Goal: Information Seeking & Learning: Understand process/instructions

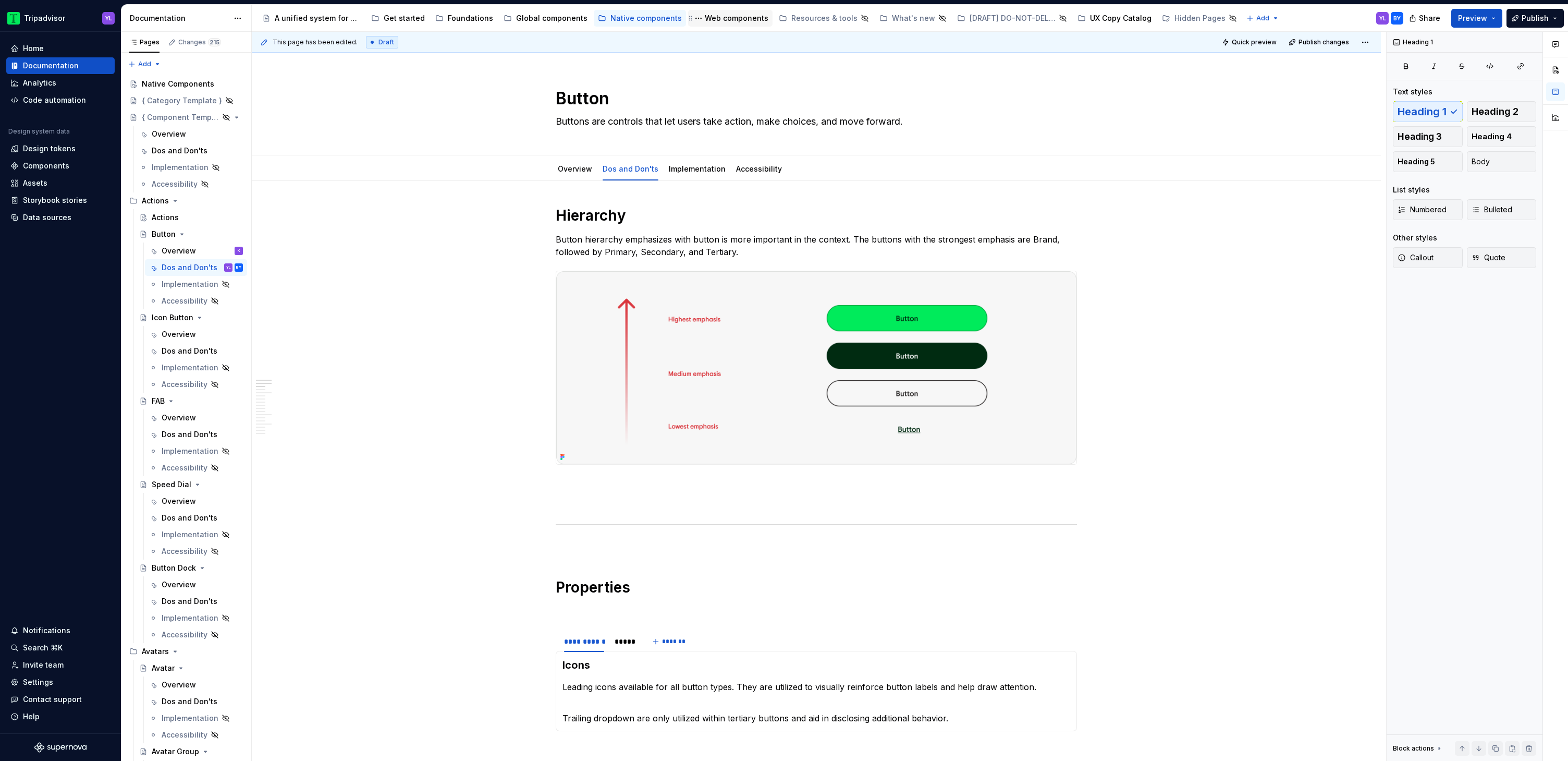
click at [734, 17] on div "Web components" at bounding box center [737, 18] width 64 height 10
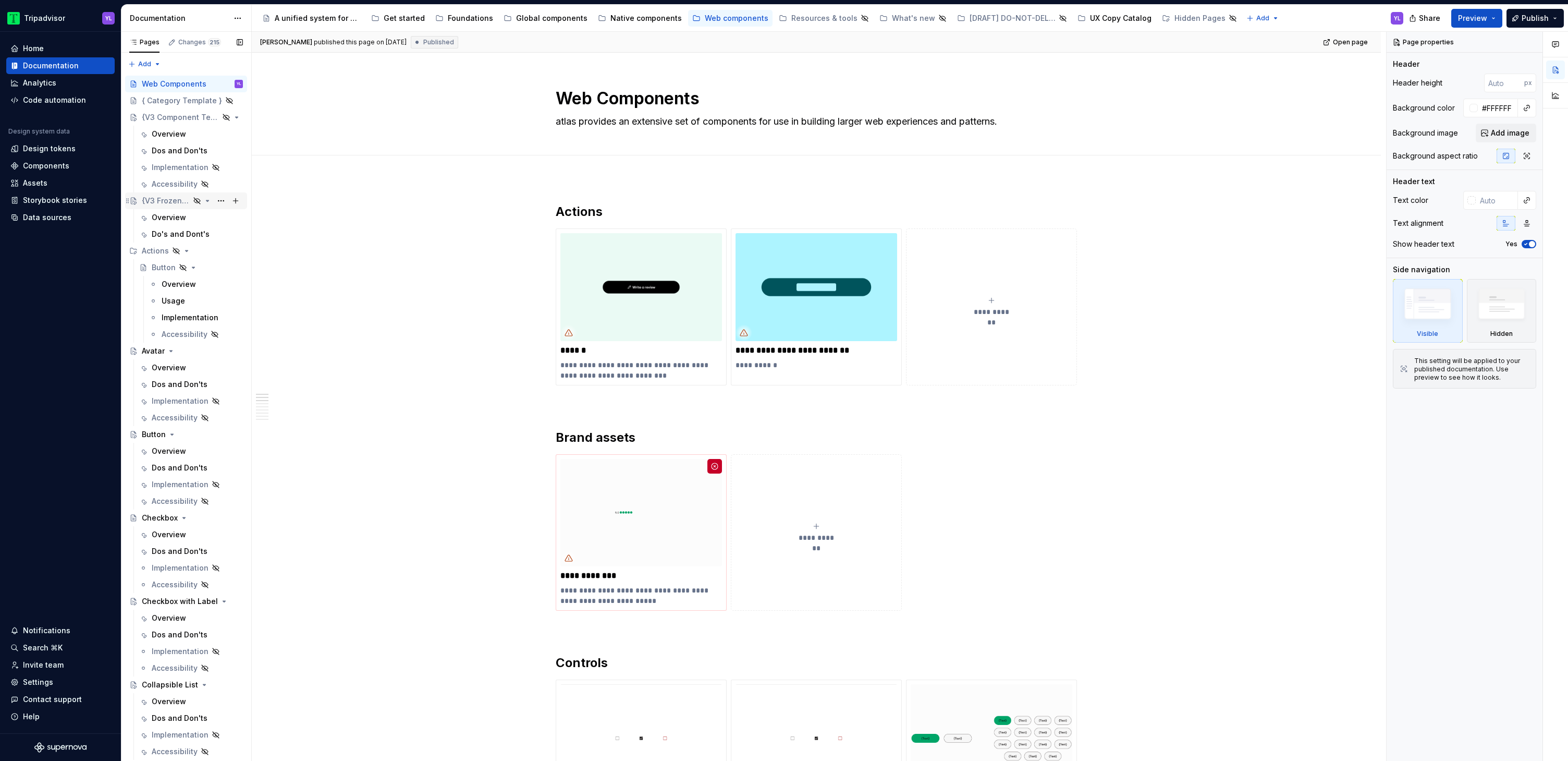
click at [171, 196] on div "{V3 Frozen Template}" at bounding box center [165, 201] width 48 height 10
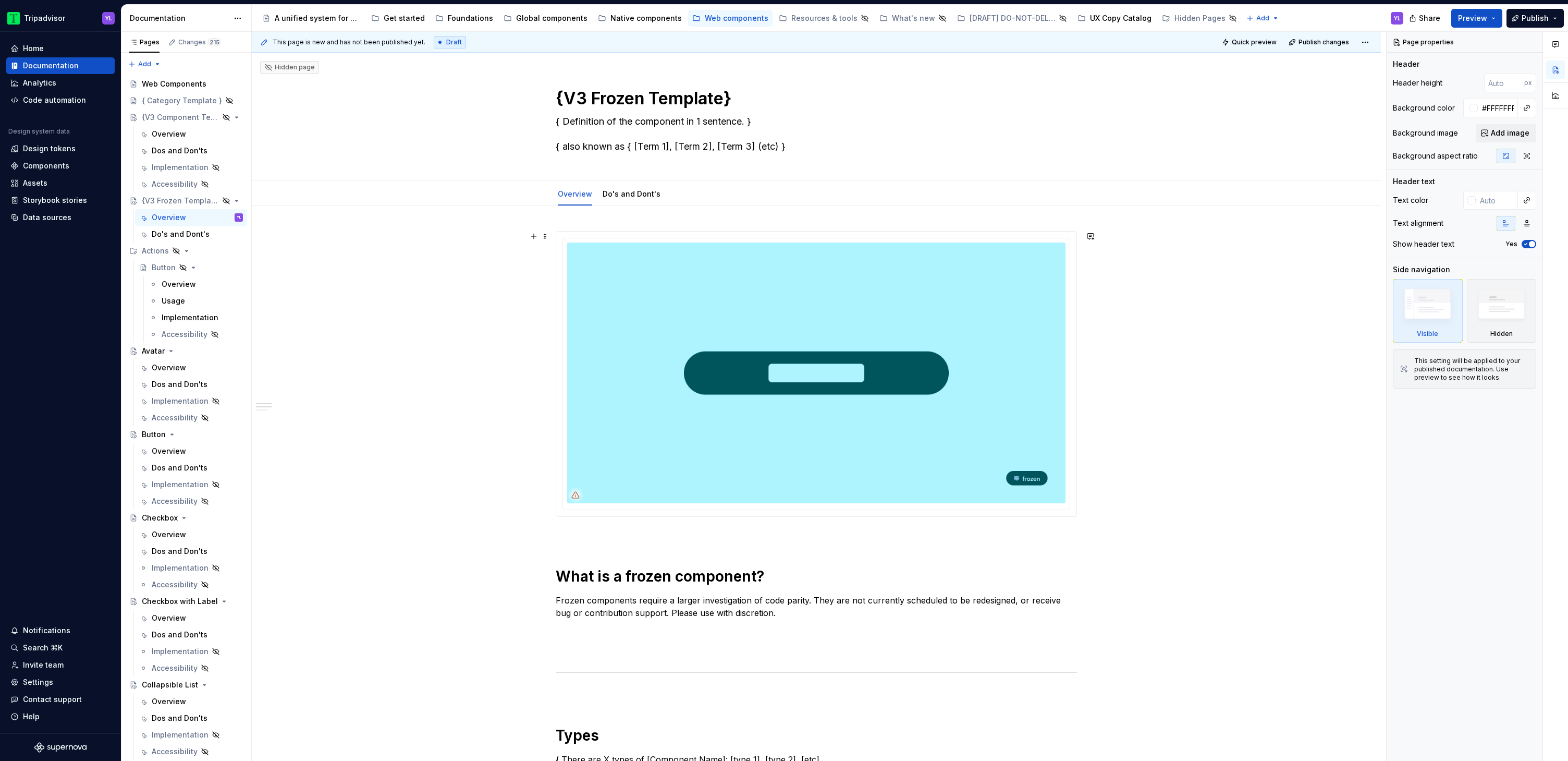
scroll to position [29, 0]
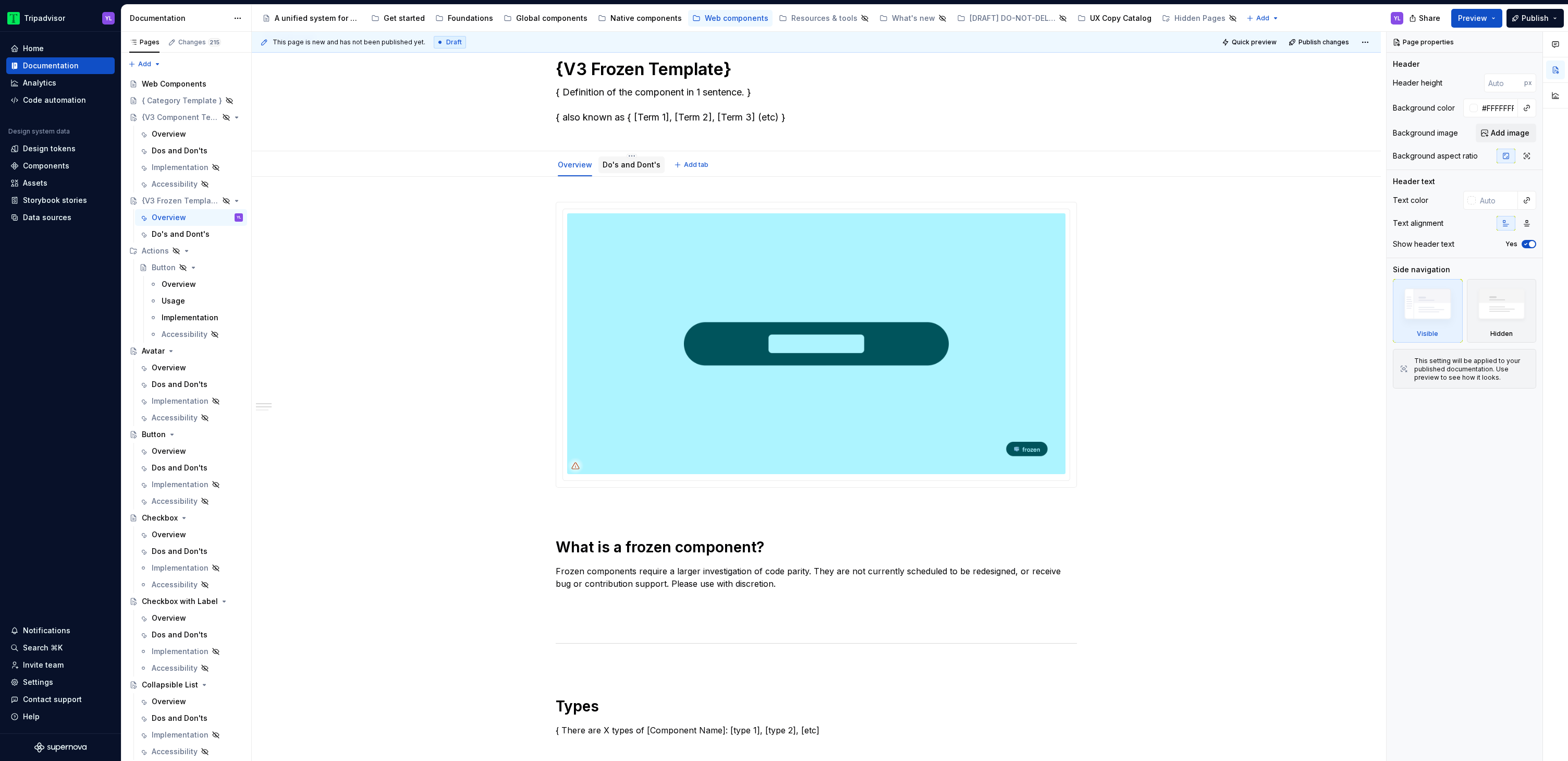
click at [630, 166] on link "Do's and Dont's" at bounding box center [631, 165] width 58 height 9
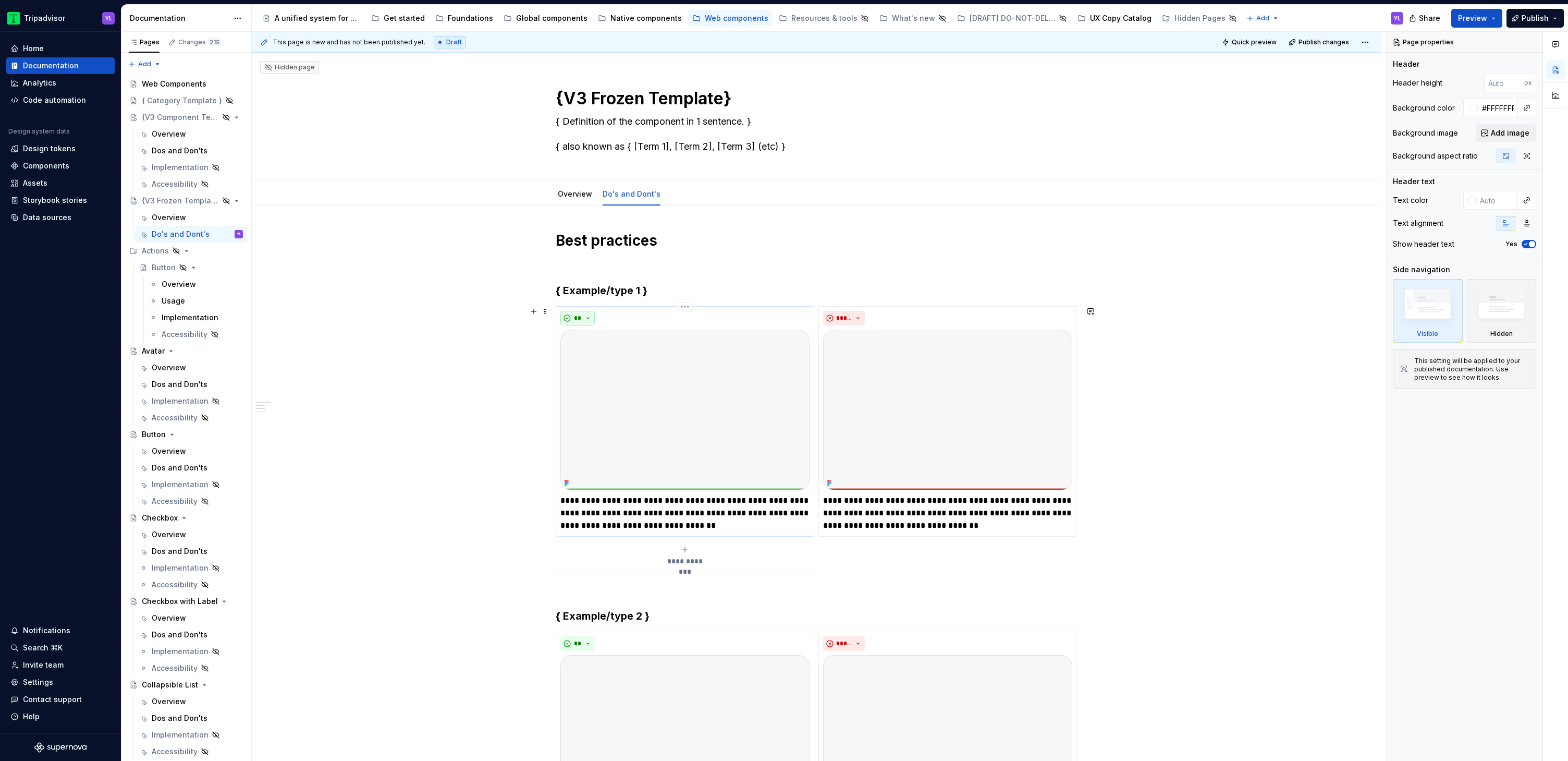
click at [584, 316] on button "**" at bounding box center [577, 318] width 35 height 15
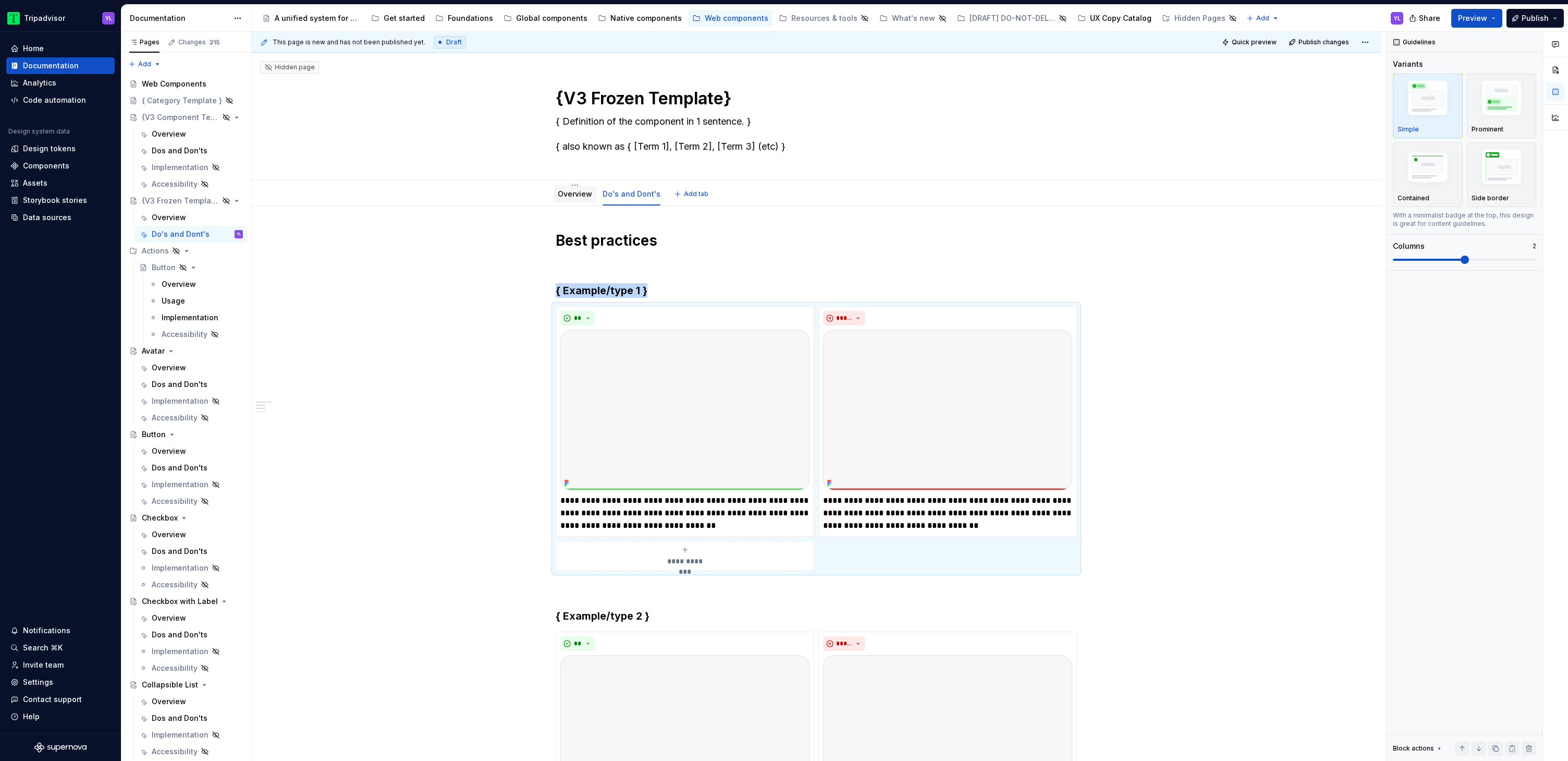
click at [570, 198] on link "Overview" at bounding box center [575, 193] width 35 height 9
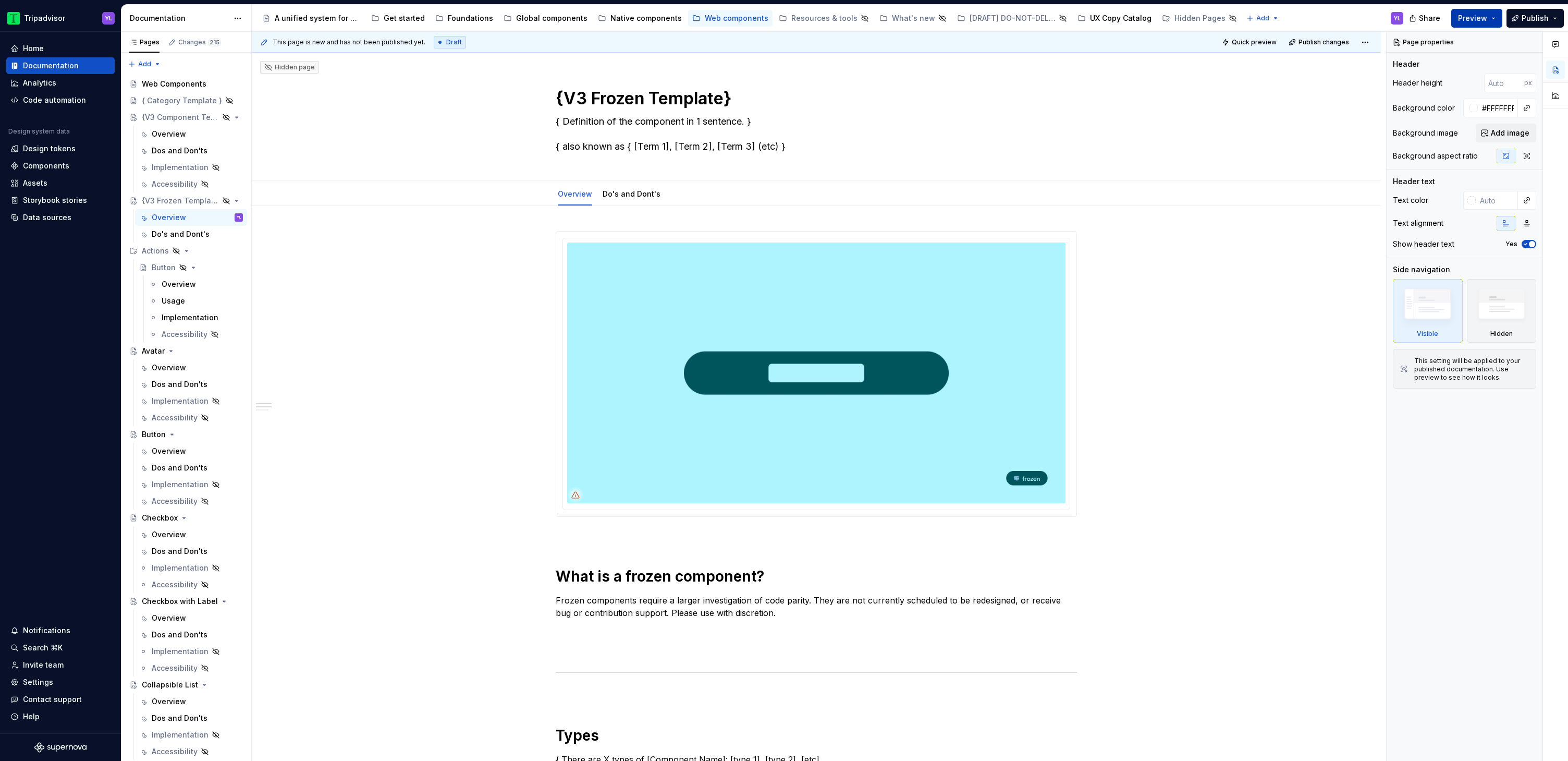
click at [1497, 17] on button "Preview" at bounding box center [1476, 18] width 51 height 19
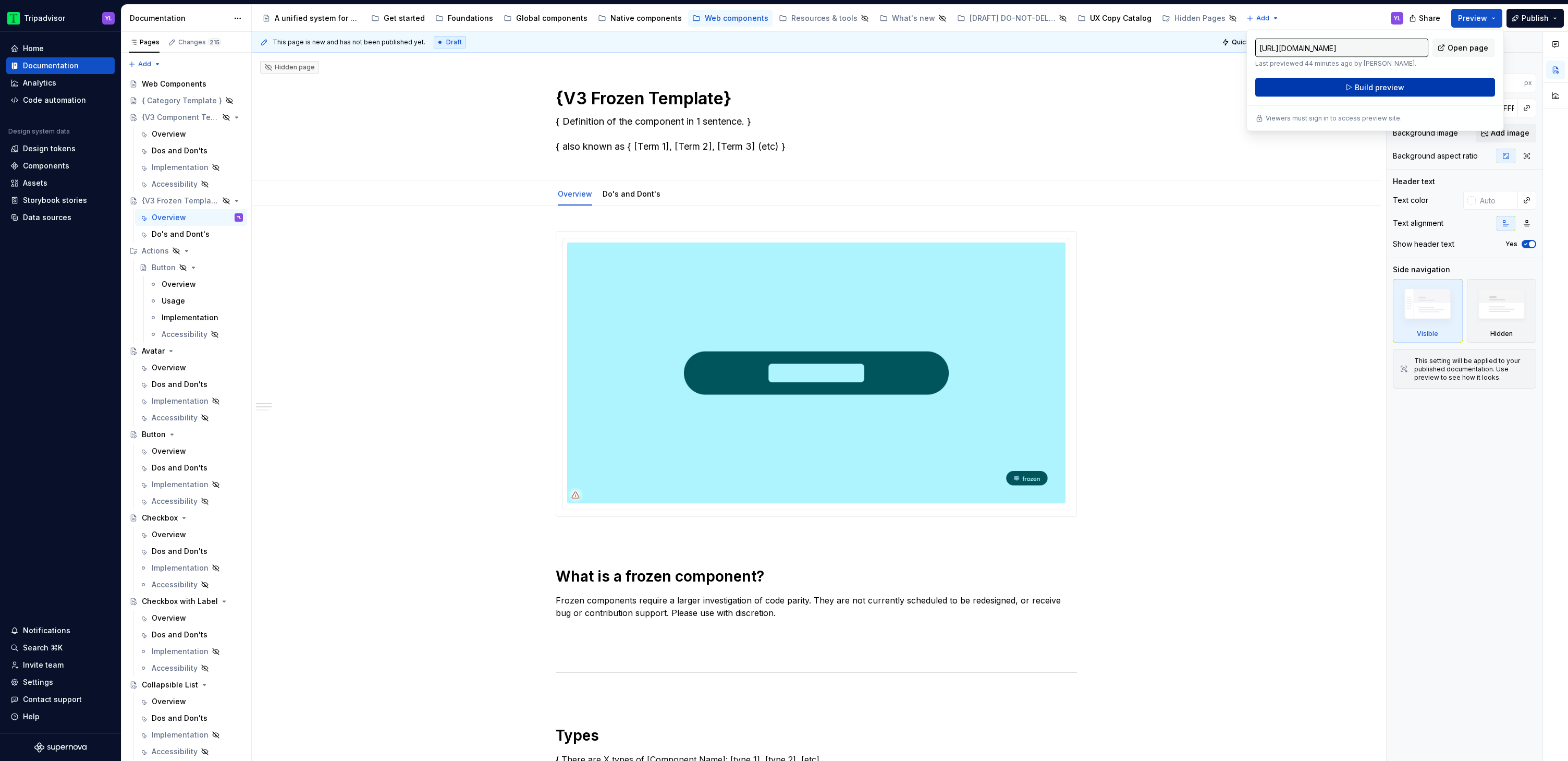
click at [1425, 90] on button "Build preview" at bounding box center [1375, 87] width 240 height 19
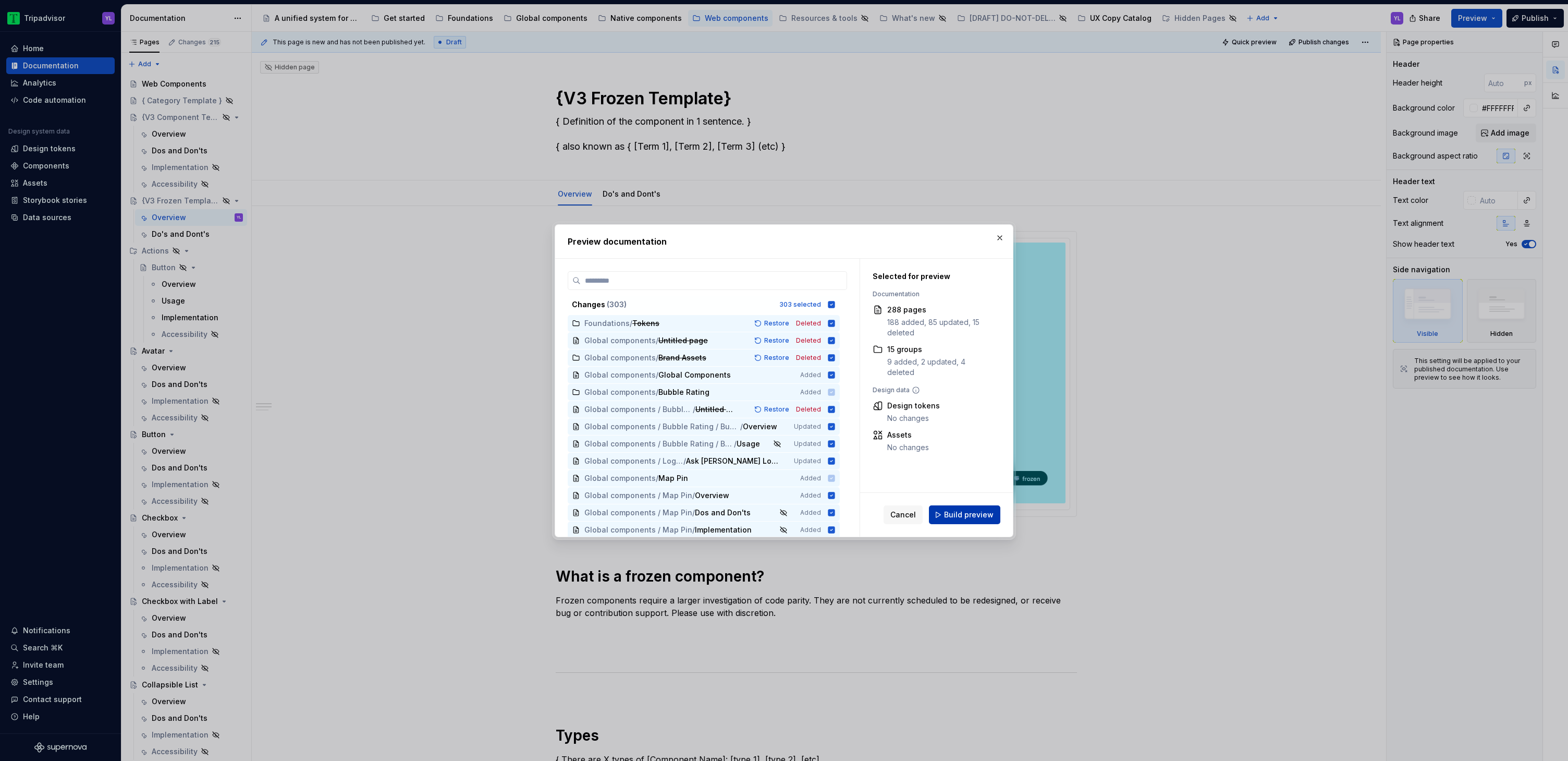
click at [984, 520] on button "Build preview" at bounding box center [964, 515] width 71 height 19
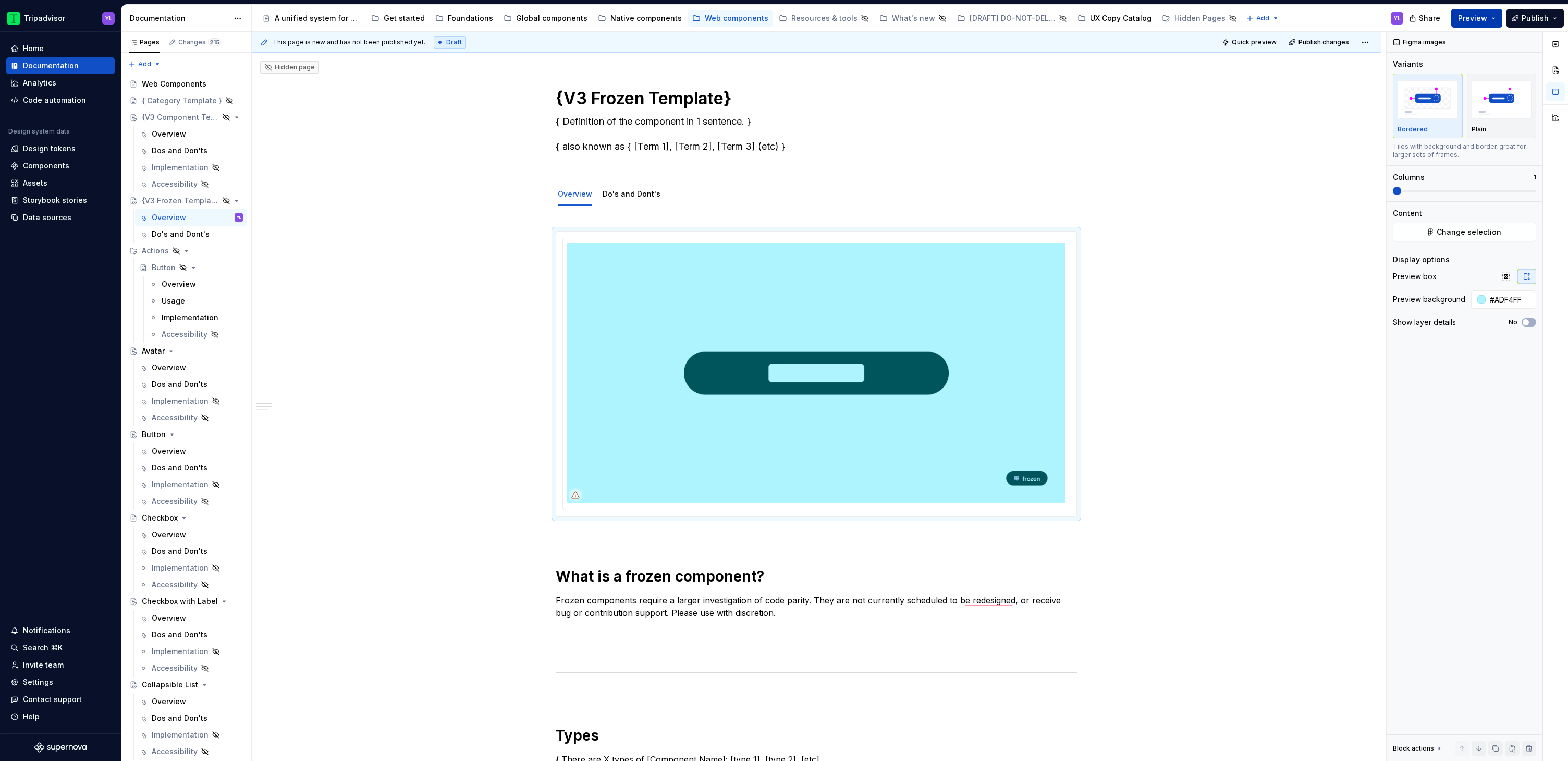
click at [1490, 15] on button "Preview" at bounding box center [1476, 18] width 51 height 19
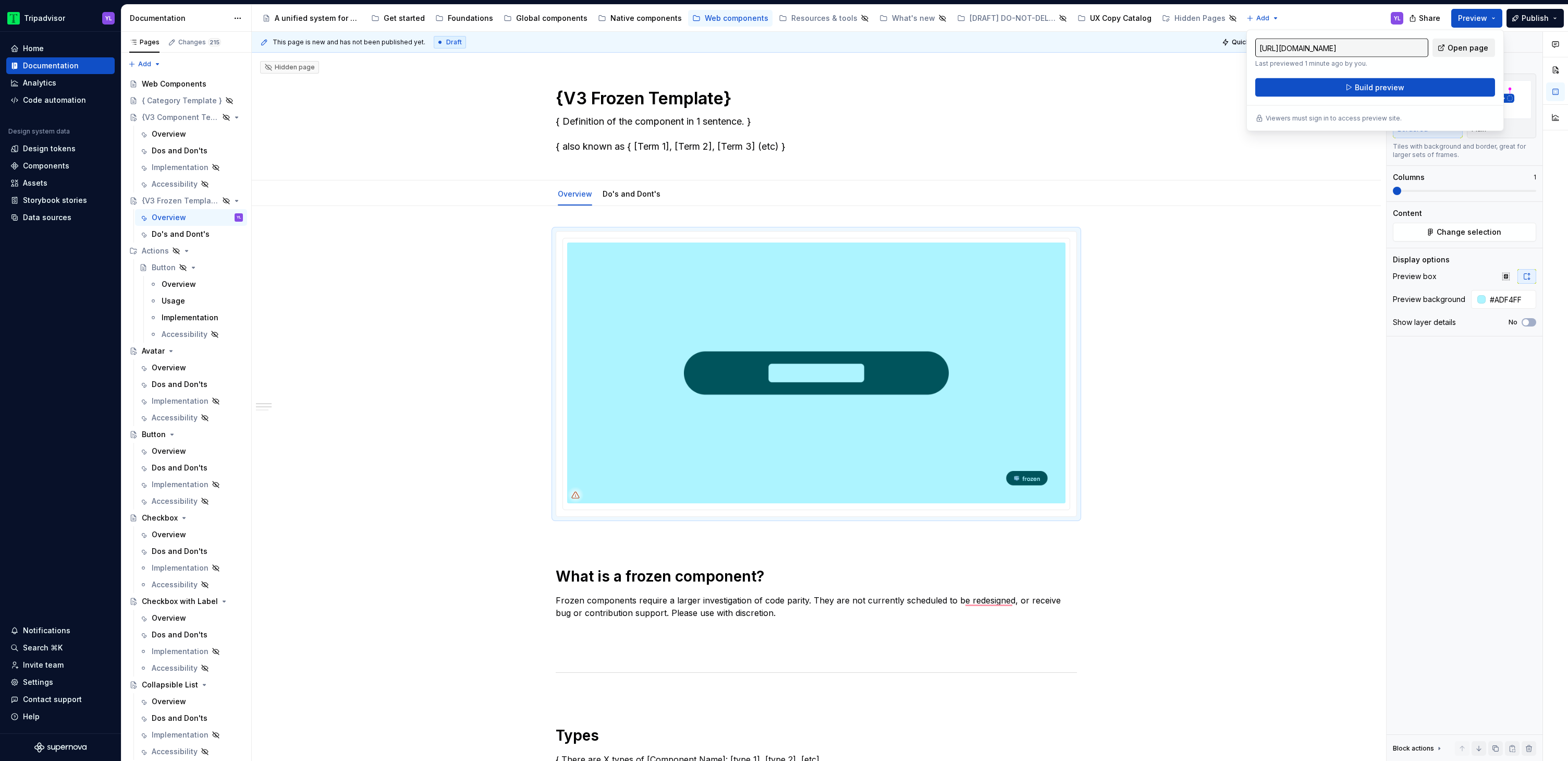
click at [1467, 48] on span "Open page" at bounding box center [1467, 48] width 40 height 10
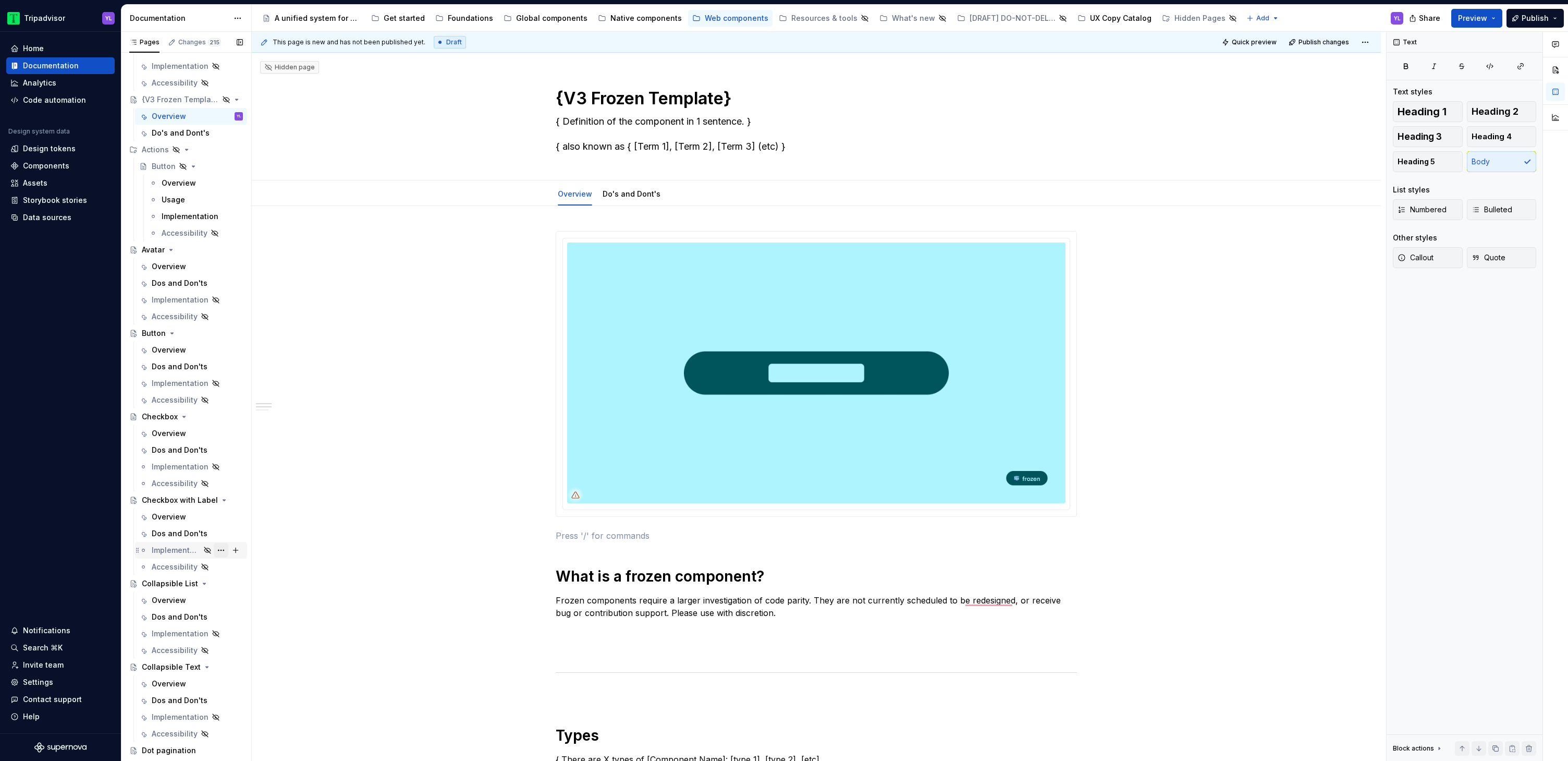
scroll to position [118, 0]
click at [171, 415] on div "Overview" at bounding box center [168, 417] width 35 height 10
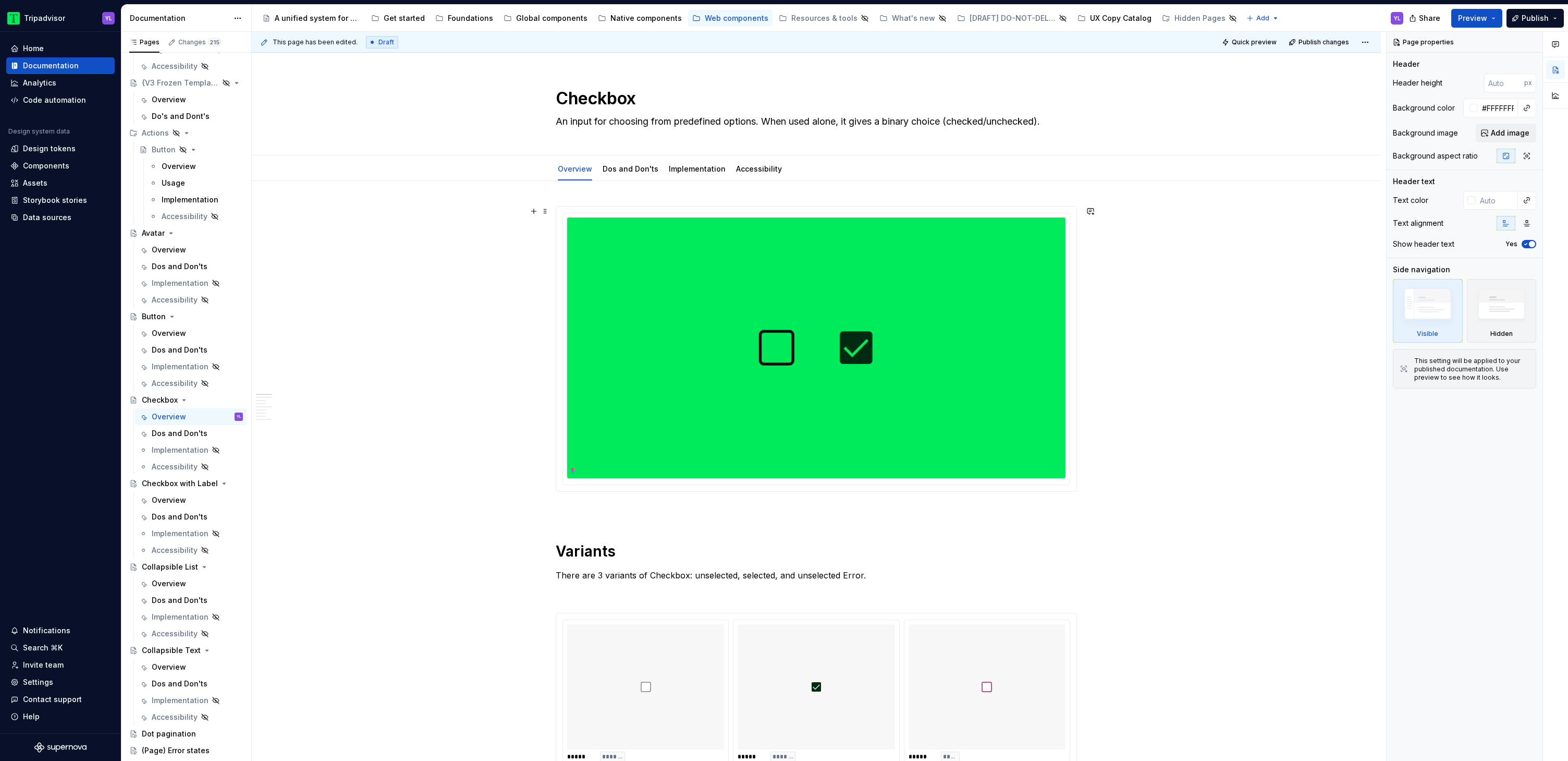
click at [625, 171] on link "Dos and Don'ts" at bounding box center [631, 168] width 56 height 9
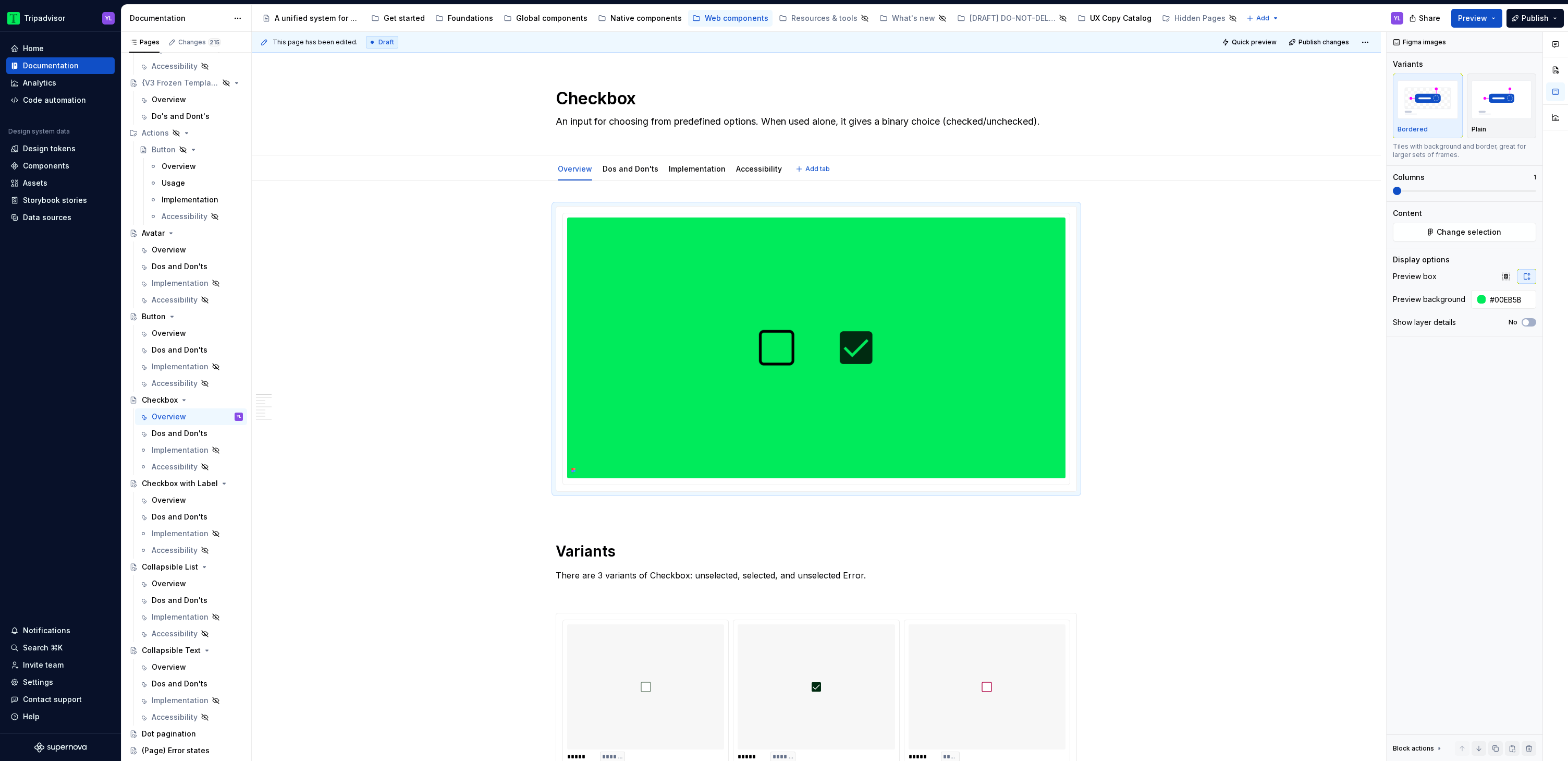
click at [634, 171] on link "Dos and Don'ts" at bounding box center [631, 168] width 56 height 9
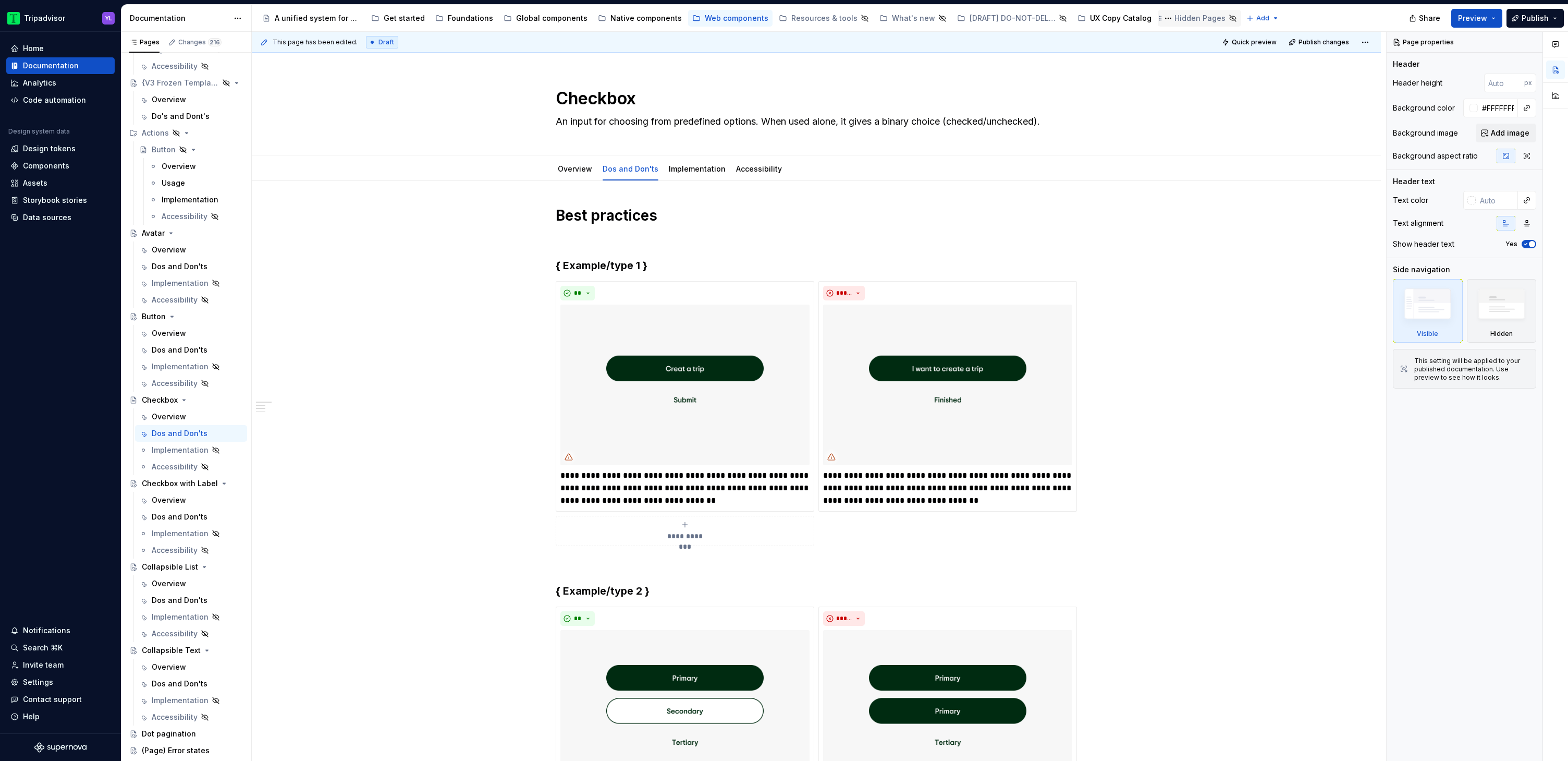
type textarea "*"
